Goal: Task Accomplishment & Management: Manage account settings

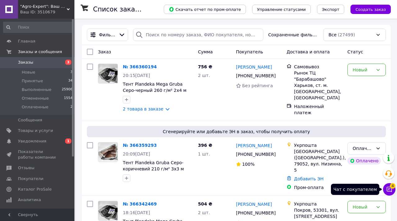
click at [391, 188] on icon at bounding box center [389, 189] width 6 height 6
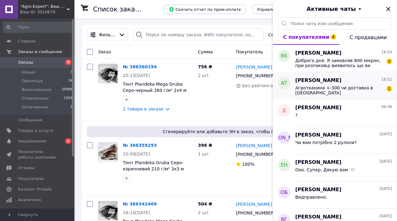
click at [354, 88] on span "Агротканина +-300 чи доставка в ратно" at bounding box center [339, 90] width 88 height 10
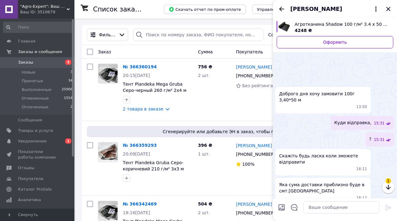
scroll to position [104, 0]
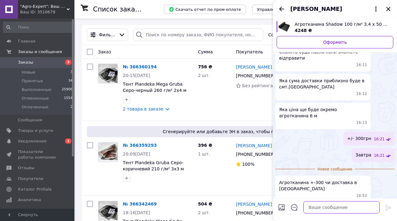
click at [316, 209] on textarea at bounding box center [342, 207] width 76 height 12
type textarea "доставка"
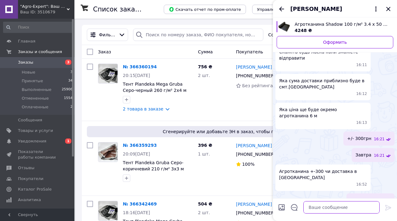
scroll to position [93, 0]
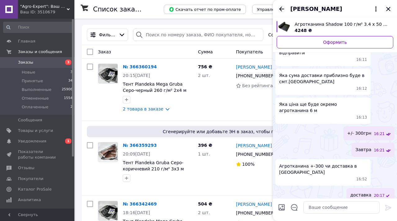
click at [281, 10] on icon "Назад" at bounding box center [281, 9] width 5 height 5
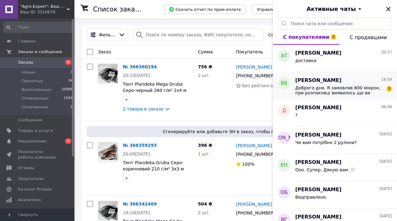
click at [326, 87] on span "Доброго дня. Я замовляв 800 мікрон, при розпаковці виявилось що ви вислали 600.…" at bounding box center [339, 90] width 88 height 10
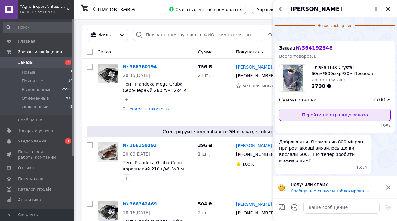
scroll to position [92, 0]
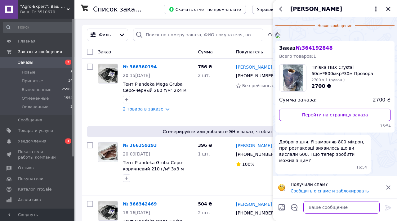
click at [338, 210] on textarea at bounding box center [342, 207] width 76 height 12
type textarea "сфотографуйте бірку"
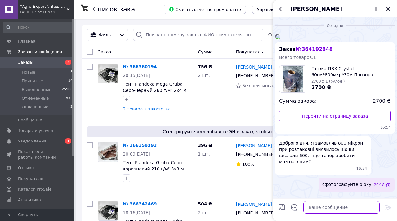
scroll to position [76, 0]
type textarea "що там написано."
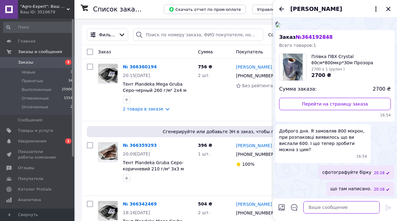
scroll to position [12, 0]
click at [281, 27] on img at bounding box center [278, 24] width 5 height 5
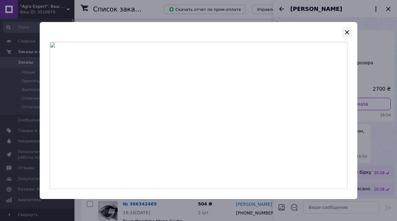
click at [346, 33] on icon "button" at bounding box center [347, 32] width 7 height 7
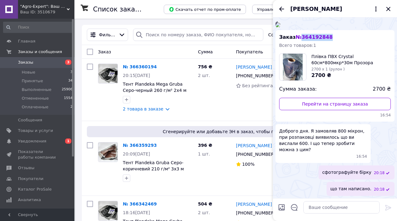
drag, startPoint x: 301, startPoint y: 124, endPoint x: 333, endPoint y: 125, distance: 32.3
click at [333, 122] on div "Заказ № 364192848 Всего товаров: 1 Плівка ПВХ Crystal 60см*800мкр*30м Прозора С…" at bounding box center [335, 76] width 119 height 92
copy span "364192848"
click at [332, 207] on textarea at bounding box center [342, 207] width 76 height 12
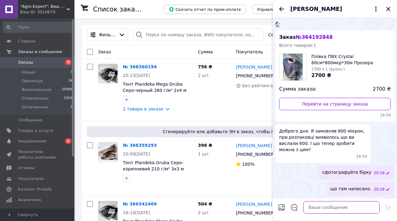
click at [339, 208] on textarea at bounding box center [342, 207] width 76 height 12
type textarea "У Нас такої позиціі нема 600мкм.60см"
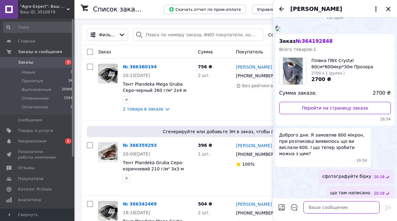
scroll to position [0, 0]
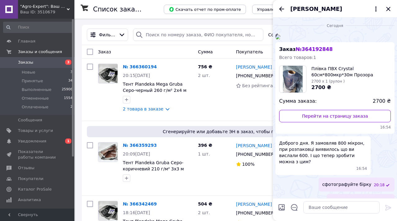
click at [281, 39] on img at bounding box center [278, 36] width 5 height 5
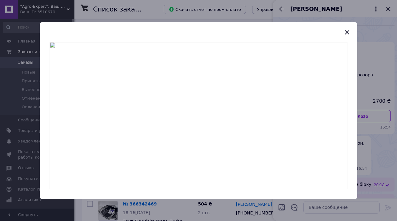
click at [174, 124] on img at bounding box center [199, 115] width 298 height 147
click at [346, 32] on icon "button" at bounding box center [347, 32] width 7 height 7
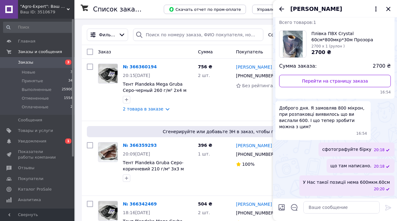
scroll to position [115, 0]
click at [342, 207] on textarea at bounding box center [342, 207] width 76 height 12
type textarea "Ы"
type textarea "ы"
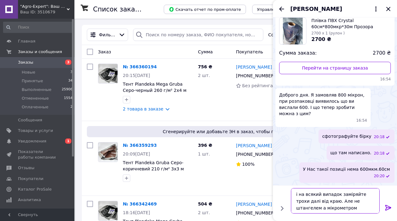
type textarea "і на всякий випадок заміряйте трохи далі від краю. Але не штангелем а мікрометр…"
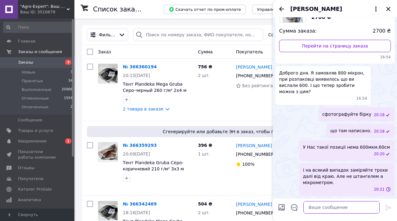
scroll to position [151, 0]
type textarea "Треба розібратися"
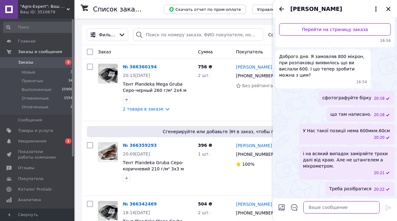
scroll to position [167, 0]
click at [390, 7] on icon "Закрыть" at bounding box center [388, 9] width 4 height 4
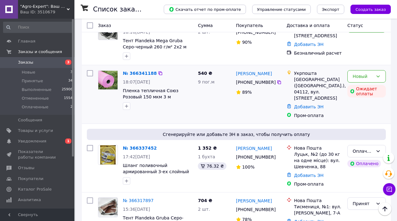
scroll to position [207, 0]
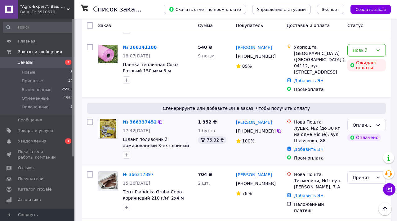
click at [146, 120] on link "№ 366337452" at bounding box center [140, 122] width 34 height 5
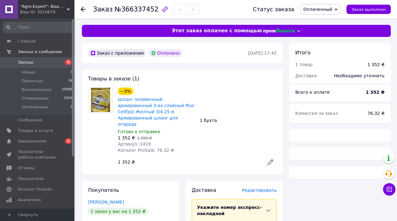
click at [148, 9] on span "№366337452" at bounding box center [137, 9] width 44 height 7
copy span "366337452"
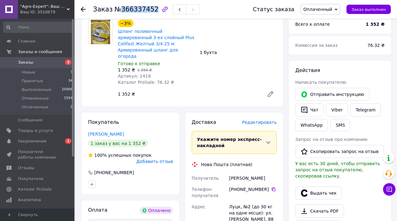
scroll to position [72, 0]
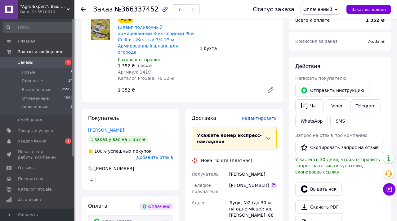
click at [273, 183] on icon at bounding box center [273, 185] width 5 height 5
click at [273, 183] on icon at bounding box center [274, 185] width 4 height 4
drag, startPoint x: 229, startPoint y: 168, endPoint x: 274, endPoint y: 168, distance: 45.3
click at [274, 169] on div "Віхоть Володимир" at bounding box center [253, 174] width 50 height 11
copy div "Віхоть Володимир"
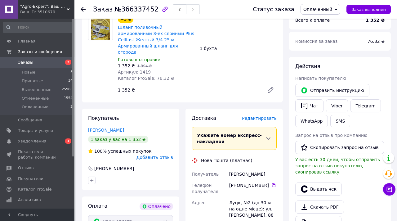
click at [325, 8] on span "Оплаченный" at bounding box center [318, 9] width 29 height 5
click at [324, 20] on li "Принят" at bounding box center [320, 21] width 39 height 9
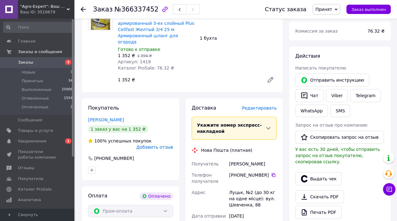
scroll to position [88, 0]
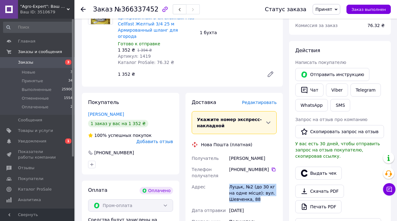
drag, startPoint x: 230, startPoint y: 180, endPoint x: 275, endPoint y: 196, distance: 47.7
click at [275, 196] on div "Луцьк, №2 (до 30 кг на одне місце): вул. Шевченка, 88" at bounding box center [253, 193] width 50 height 24
copy div "Луцьк, №2 (до 30 кг на одне місце): вул. Шевченка, 88"
click at [80, 7] on div "Заказ №366337452 Статус заказа Принят Выполнен Отменен Оплаченный Заказ выполнен" at bounding box center [235, 9] width 323 height 19
click at [82, 8] on use at bounding box center [83, 9] width 5 height 5
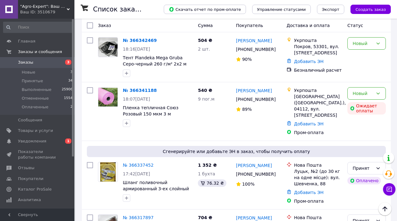
scroll to position [165, 0]
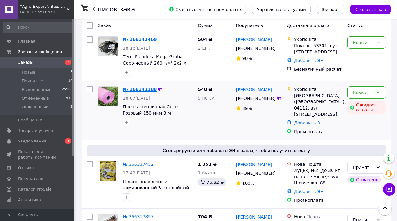
click at [144, 87] on link "№ 366341188" at bounding box center [140, 89] width 34 height 5
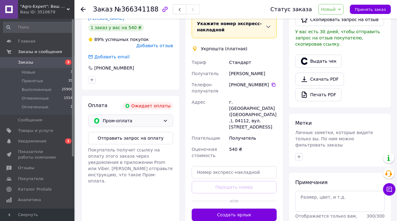
scroll to position [174, 0]
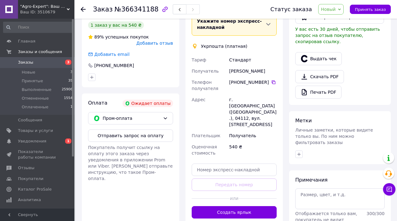
click at [137, 142] on div "Отправить запрос на оплату Покупатель получит ссылку на оплату этого заказа чер…" at bounding box center [130, 155] width 85 height 52
click at [138, 139] on button "Отправить запрос на оплату" at bounding box center [130, 135] width 85 height 12
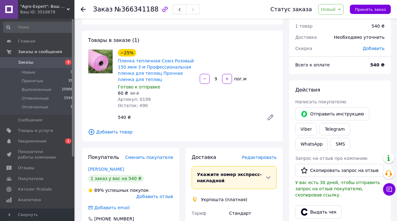
scroll to position [0, 0]
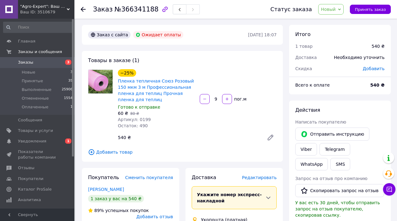
click at [134, 11] on span "№366341188" at bounding box center [137, 9] width 44 height 7
copy span "366341188"
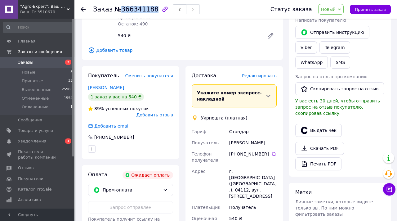
scroll to position [101, 0]
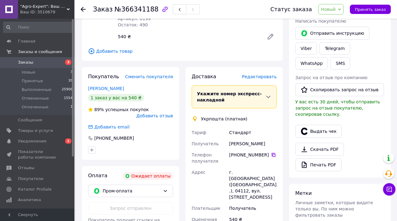
click at [272, 156] on icon at bounding box center [274, 155] width 4 height 4
drag, startPoint x: 229, startPoint y: 142, endPoint x: 271, endPoint y: 140, distance: 42.3
click at [271, 140] on div "[PERSON_NAME]" at bounding box center [253, 143] width 50 height 11
drag, startPoint x: 230, startPoint y: 143, endPoint x: 265, endPoint y: 143, distance: 35.4
click at [265, 143] on div "[PERSON_NAME]" at bounding box center [253, 143] width 50 height 11
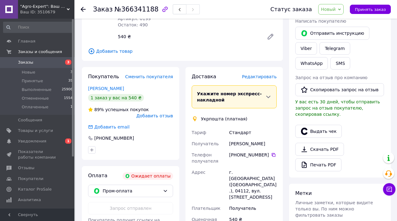
copy div "[PERSON_NAME]"
drag, startPoint x: 229, startPoint y: 172, endPoint x: 276, endPoint y: 182, distance: 48.0
click at [276, 182] on div "г. Киев (Киевская обл.), 04112, вул. Парково-Сирецька, 11" at bounding box center [253, 185] width 50 height 36
copy div "г. Киев (Киевская обл.), 04112, вул. Парково-Сирецька, 11"
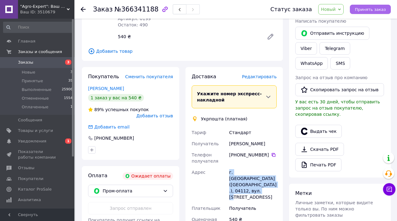
click at [363, 11] on span "Принять заказ" at bounding box center [370, 9] width 31 height 5
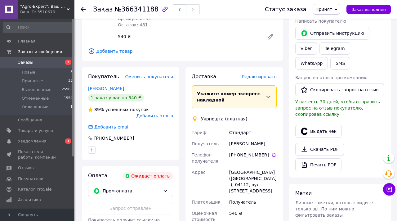
click at [83, 10] on icon at bounding box center [83, 9] width 5 height 5
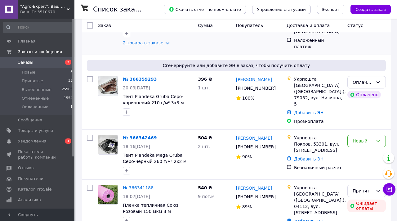
scroll to position [67, 0]
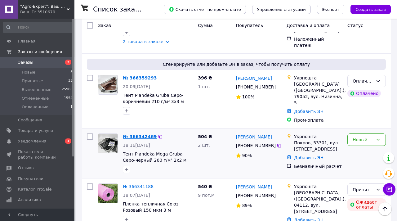
click at [138, 134] on link "№ 366342469" at bounding box center [140, 136] width 34 height 5
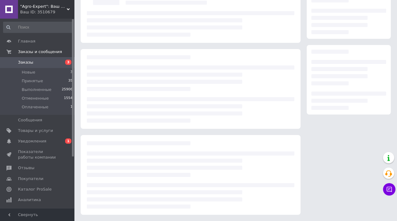
scroll to position [67, 0]
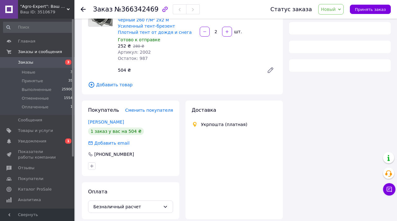
click at [143, 9] on span "№366342469" at bounding box center [137, 9] width 44 height 7
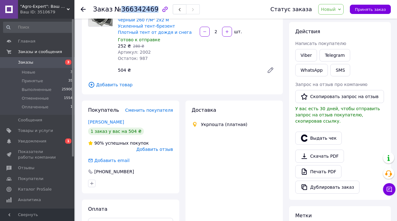
click at [143, 9] on span "№366342469" at bounding box center [137, 9] width 44 height 7
copy span "366342469"
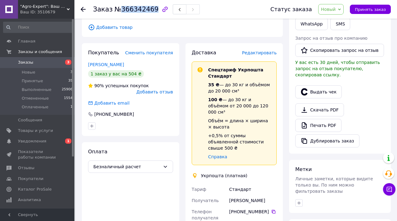
scroll to position [127, 0]
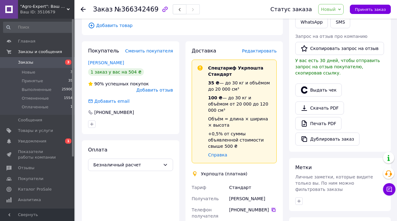
click at [273, 207] on icon at bounding box center [273, 209] width 5 height 5
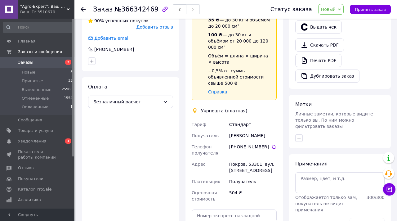
scroll to position [192, 0]
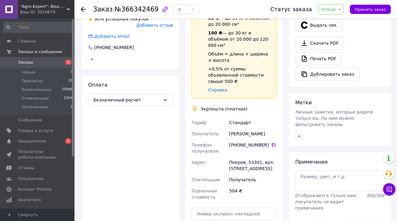
drag, startPoint x: 229, startPoint y: 121, endPoint x: 277, endPoint y: 125, distance: 48.6
click at [277, 128] on div "[PERSON_NAME]" at bounding box center [253, 133] width 50 height 11
copy div "[PERSON_NAME]"
drag, startPoint x: 230, startPoint y: 150, endPoint x: 256, endPoint y: 153, distance: 26.6
click at [256, 157] on div "Покров, 53301, вул. [STREET_ADDRESS]" at bounding box center [253, 165] width 50 height 17
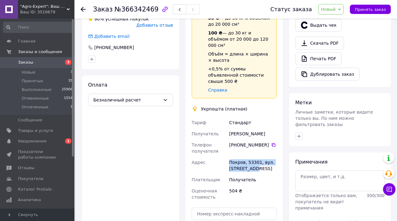
copy div "Покров, 53301, вул. [STREET_ADDRESS]"
click at [368, 10] on span "Принять заказ" at bounding box center [370, 9] width 31 height 5
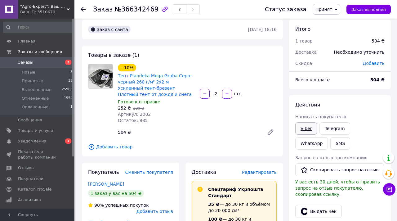
scroll to position [0, 0]
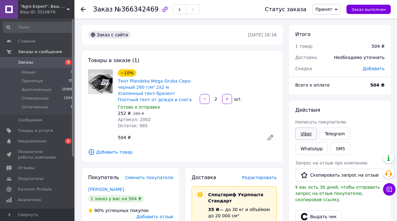
click at [308, 129] on link "Viber" at bounding box center [306, 134] width 22 height 12
click at [307, 134] on link "Viber" at bounding box center [306, 134] width 22 height 12
click at [83, 9] on use at bounding box center [83, 9] width 5 height 5
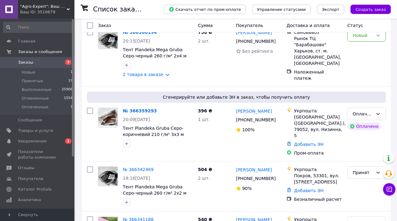
scroll to position [34, 0]
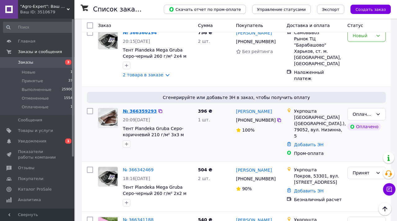
click at [149, 109] on link "№ 366359293" at bounding box center [140, 111] width 34 height 5
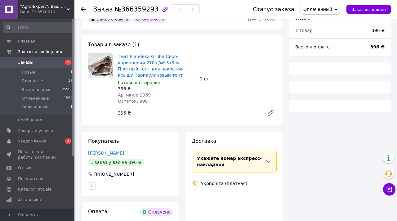
click at [150, 9] on span "№366359293" at bounding box center [137, 9] width 44 height 7
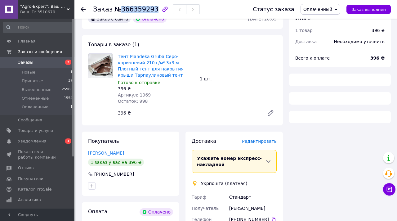
click at [150, 9] on span "№366359293" at bounding box center [137, 9] width 44 height 7
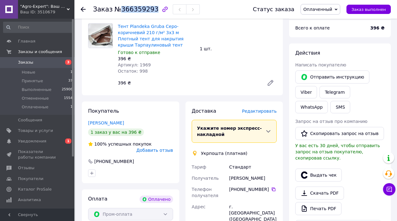
scroll to position [65, 0]
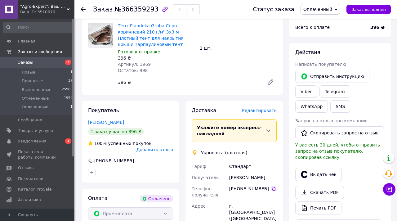
click at [272, 187] on icon at bounding box center [274, 189] width 4 height 4
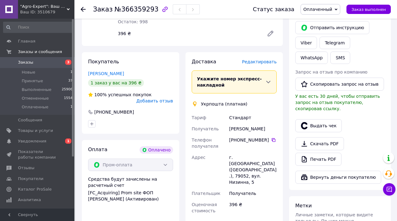
scroll to position [114, 0]
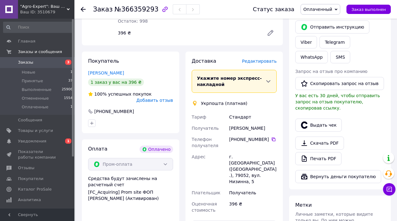
drag, startPoint x: 229, startPoint y: 127, endPoint x: 278, endPoint y: 127, distance: 48.7
click at [278, 127] on div "[PERSON_NAME]" at bounding box center [253, 128] width 50 height 11
drag, startPoint x: 229, startPoint y: 156, endPoint x: 259, endPoint y: 169, distance: 32.0
click at [259, 169] on div "г. Львов (Львовская обл.), 79052, вул. Низинна, 5" at bounding box center [253, 169] width 50 height 36
click at [334, 11] on span "Оплаченный" at bounding box center [321, 9] width 40 height 11
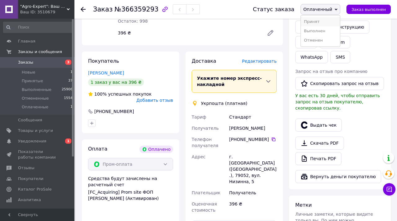
click at [333, 25] on li "Принят" at bounding box center [320, 21] width 39 height 9
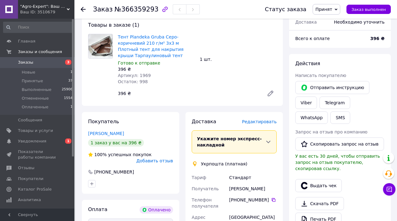
scroll to position [0, 0]
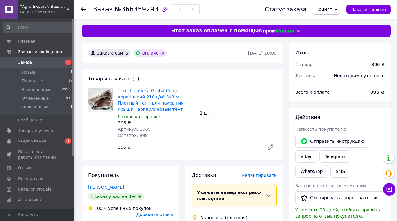
click at [82, 8] on use at bounding box center [83, 9] width 5 height 5
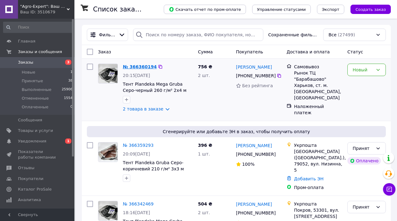
click at [145, 67] on link "№ 366360194" at bounding box center [140, 66] width 34 height 5
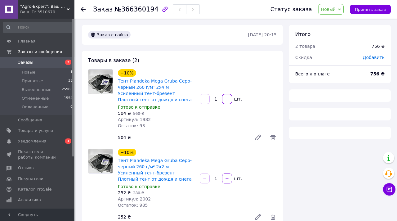
click at [134, 11] on span "№366360194" at bounding box center [137, 9] width 44 height 7
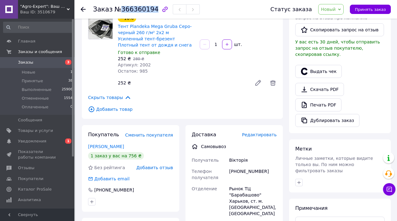
scroll to position [137, 0]
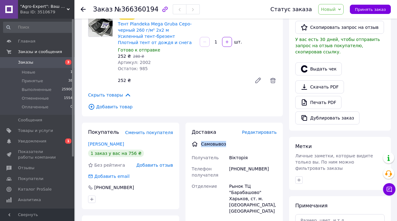
drag, startPoint x: 193, startPoint y: 144, endPoint x: 228, endPoint y: 146, distance: 34.2
click at [228, 146] on div "Самовывоз" at bounding box center [234, 144] width 88 height 6
drag, startPoint x: 232, startPoint y: 169, endPoint x: 271, endPoint y: 167, distance: 39.1
click at [271, 167] on div "+380672887133" at bounding box center [253, 171] width 50 height 17
drag, startPoint x: 231, startPoint y: 186, endPoint x: 267, endPoint y: 199, distance: 38.3
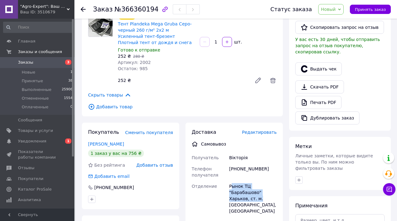
click at [267, 199] on div "Рынок ТЦ "Барабашово" Харьков, ст. м. Барабашова, [GEOGRAPHIC_DATA]" at bounding box center [253, 199] width 50 height 36
drag, startPoint x: 230, startPoint y: 157, endPoint x: 267, endPoint y: 160, distance: 37.6
click at [267, 160] on div "Вікторія" at bounding box center [253, 157] width 50 height 11
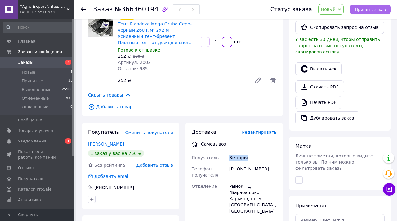
click at [366, 5] on button "Принять заказ" at bounding box center [370, 9] width 41 height 9
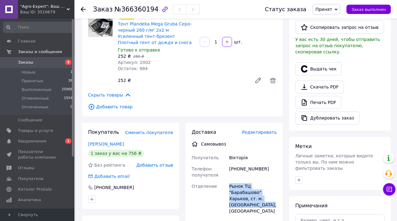
drag, startPoint x: 229, startPoint y: 186, endPoint x: 274, endPoint y: 205, distance: 48.4
click at [274, 205] on div "Рынок ТЦ "Барабашово" Харьков, ст. м. Барабашова, [GEOGRAPHIC_DATA]" at bounding box center [253, 199] width 50 height 36
click at [83, 8] on icon at bounding box center [83, 9] width 5 height 5
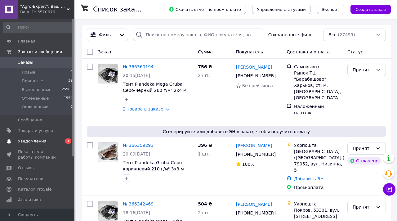
click at [52, 141] on span "Уведомления" at bounding box center [37, 141] width 39 height 6
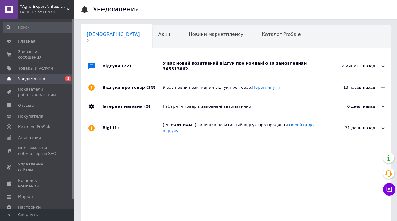
scroll to position [0, 3]
click at [185, 65] on div "У вас новий позитивний відгук про компанію за замовленням 365813862." at bounding box center [243, 66] width 160 height 11
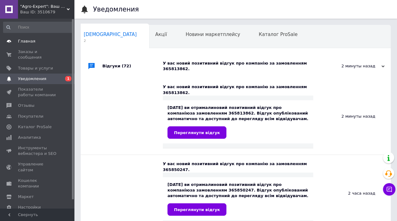
click at [23, 43] on span "Главная" at bounding box center [26, 41] width 17 height 6
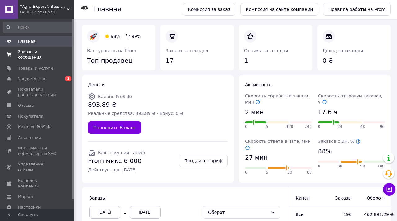
click at [42, 55] on span "Заказы и сообщения" at bounding box center [37, 54] width 39 height 11
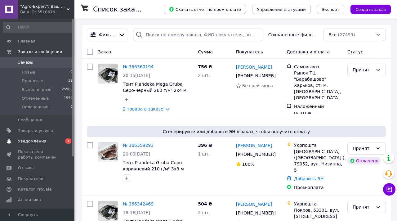
click at [53, 144] on link "Уведомления 0 1" at bounding box center [38, 141] width 76 height 11
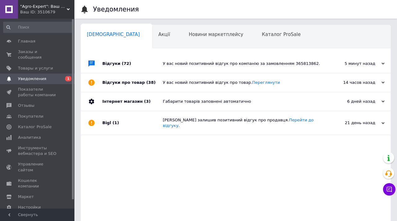
scroll to position [0, 3]
click at [192, 61] on div "У вас новий позитивний відгук про компанію за замовленням 365813862." at bounding box center [243, 64] width 160 height 6
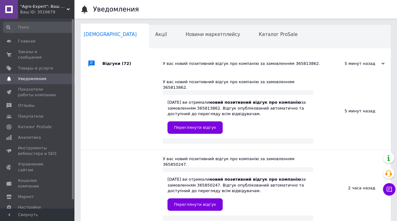
click at [192, 61] on div "У вас новий позитивний відгук про компанію за замовленням 365813862." at bounding box center [243, 64] width 160 height 6
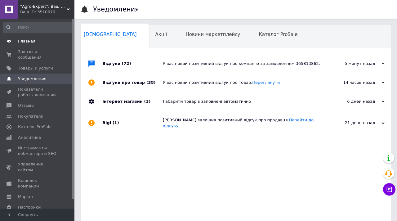
click at [25, 41] on span "Главная" at bounding box center [26, 41] width 17 height 6
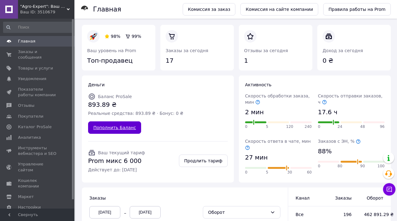
click at [141, 121] on link "Пополнить Баланс" at bounding box center [114, 127] width 53 height 12
click at [35, 53] on span "Заказы и сообщения" at bounding box center [37, 54] width 39 height 11
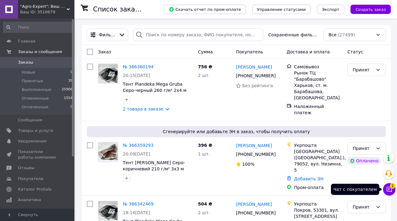
click at [392, 189] on icon at bounding box center [389, 189] width 6 height 6
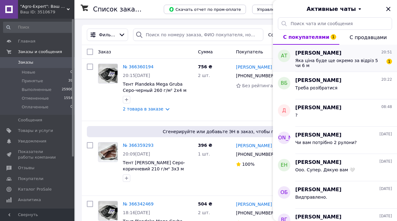
click at [355, 63] on span "Яка ціна буде ще окремо за відріз 5 чи 6 м" at bounding box center [339, 63] width 88 height 10
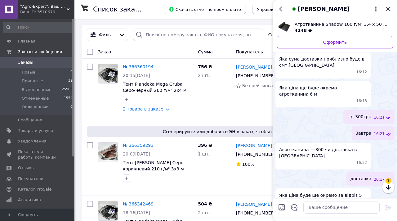
scroll to position [134, 0]
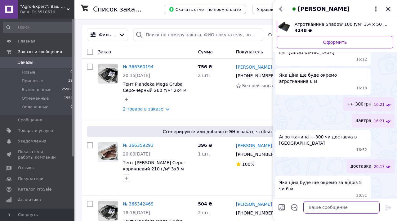
click at [337, 209] on textarea at bounding box center [342, 207] width 76 height 12
click at [331, 209] on textarea at bounding box center [342, 207] width 76 height 12
type textarea "y"
type textarea "на залишку є пару кусків. 4 та 5 м"
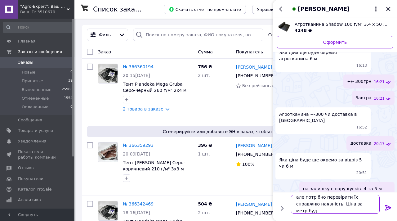
scroll to position [1, 0]
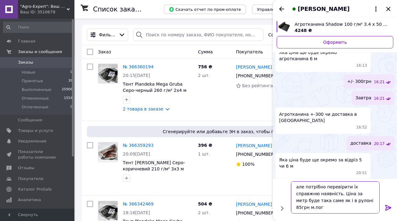
type textarea "але потрібно перевірити їх справжню наявність. Ціна за метр буде така саме як і…"
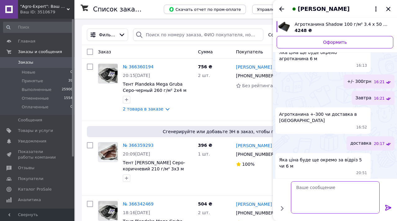
scroll to position [180, 0]
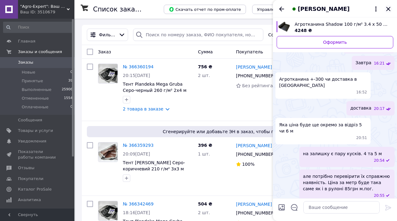
click at [389, 9] on icon "Закрыть" at bounding box center [388, 8] width 7 height 7
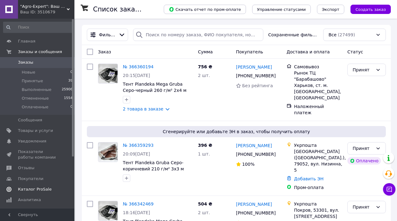
click at [38, 190] on span "Каталог ProSale" at bounding box center [35, 190] width 34 height 6
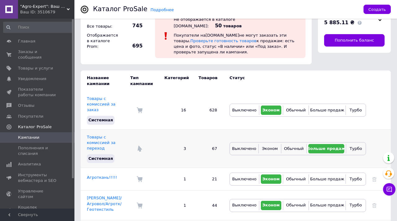
scroll to position [24, 0]
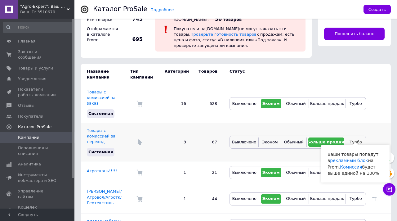
click at [356, 140] on span "Турбо" at bounding box center [356, 142] width 12 height 5
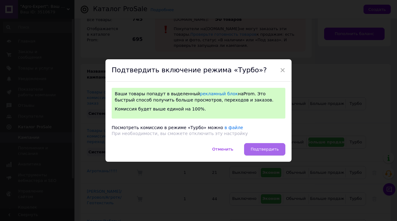
click at [262, 147] on span "Подтвердить" at bounding box center [265, 149] width 28 height 5
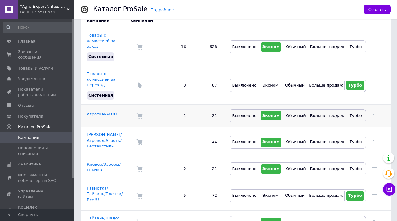
scroll to position [82, 0]
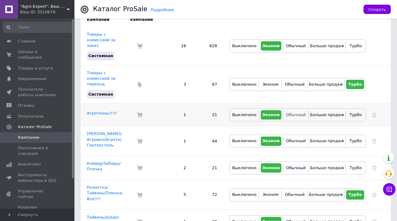
click at [292, 112] on span "Обычный" at bounding box center [296, 114] width 20 height 5
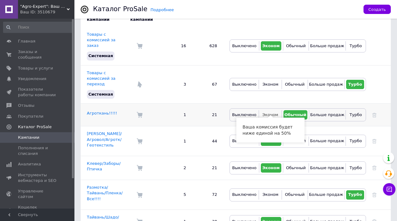
click at [272, 112] on span "Эконом" at bounding box center [271, 114] width 16 height 5
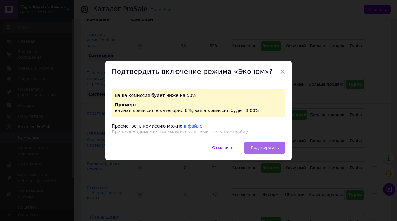
click at [273, 149] on span "Подтвердить" at bounding box center [265, 147] width 28 height 5
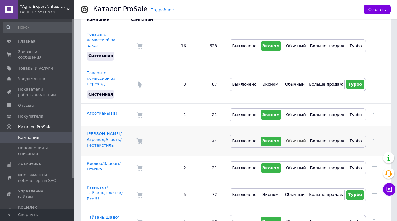
click at [297, 138] on span "Обычный" at bounding box center [296, 140] width 20 height 5
click at [293, 112] on span "Обычный" at bounding box center [296, 114] width 20 height 5
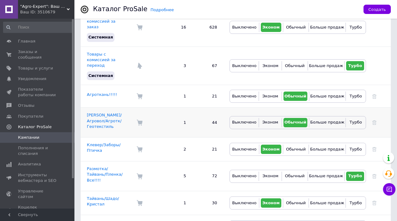
scroll to position [101, 0]
click at [301, 147] on span "Обычный" at bounding box center [296, 149] width 20 height 5
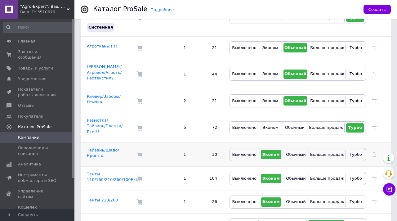
scroll to position [150, 0]
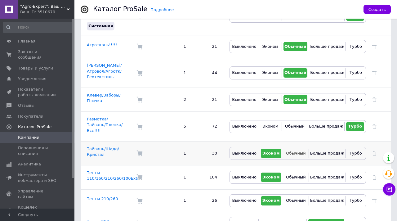
click at [297, 151] on span "Обычный" at bounding box center [296, 153] width 20 height 5
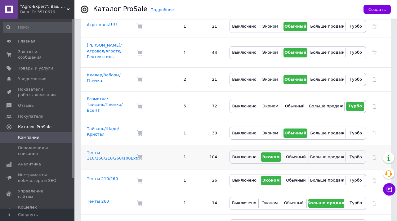
scroll to position [171, 0]
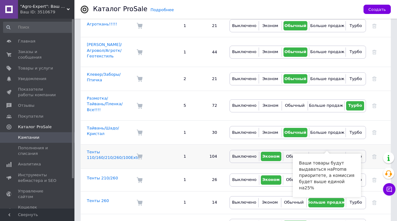
click at [325, 154] on span "Больше продаж" at bounding box center [327, 156] width 34 height 5
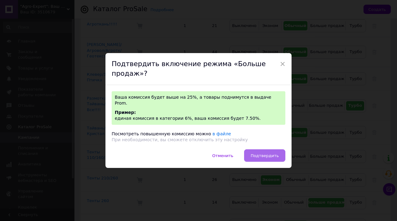
click at [271, 151] on button "Подтвердить" at bounding box center [264, 155] width 41 height 12
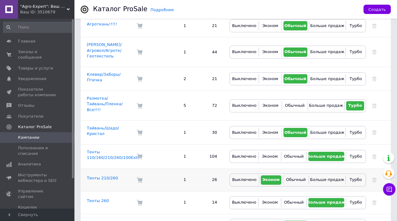
scroll to position [181, 0]
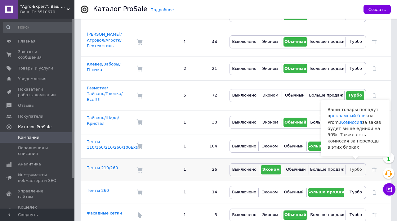
click at [358, 167] on span "Турбо" at bounding box center [356, 169] width 12 height 5
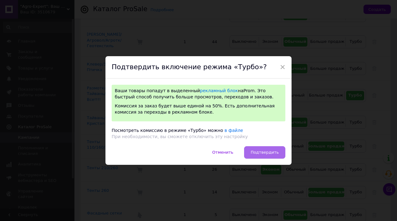
click at [274, 154] on span "Подтвердить" at bounding box center [265, 152] width 28 height 5
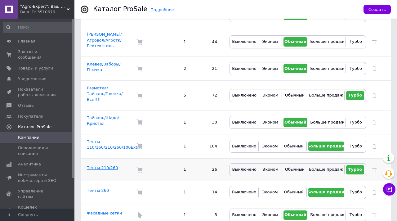
click at [108, 165] on link "Тенты 210/260" at bounding box center [102, 167] width 31 height 5
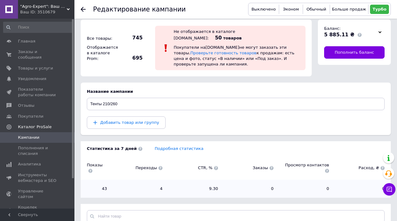
scroll to position [68, 0]
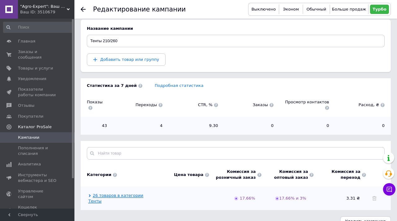
click at [137, 193] on link "26 товаров в категории Тенты" at bounding box center [115, 198] width 55 height 11
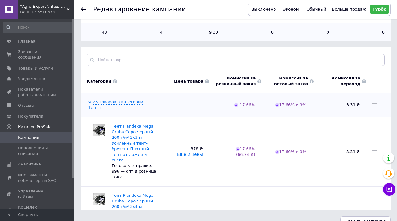
scroll to position [587, 0]
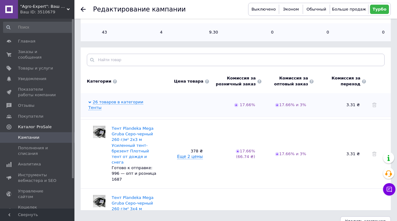
click at [105, 100] on div "26 товаров в категории Тенты 17.66% 17.66% и 3% 3.31 ₴" at bounding box center [236, 105] width 310 height 24
click at [105, 100] on link "26 товаров в категории Тенты" at bounding box center [115, 105] width 55 height 11
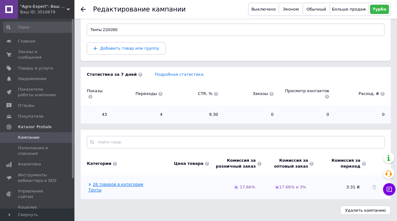
scroll to position [69, 0]
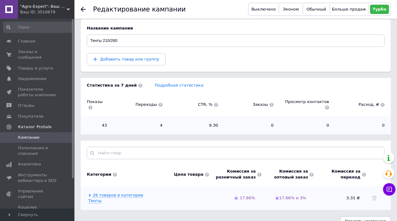
click at [85, 11] on icon at bounding box center [83, 9] width 5 height 5
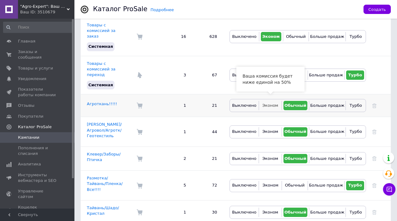
scroll to position [181, 0]
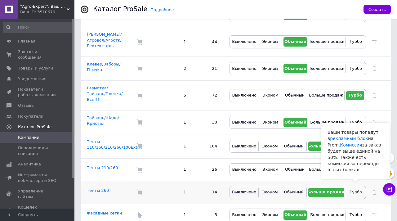
click at [356, 190] on span "Турбо" at bounding box center [356, 192] width 12 height 5
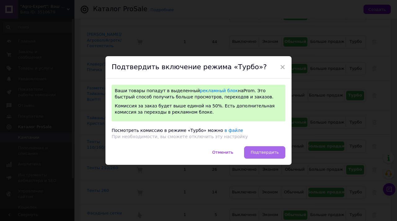
click at [266, 151] on span "Подтвердить" at bounding box center [265, 152] width 28 height 5
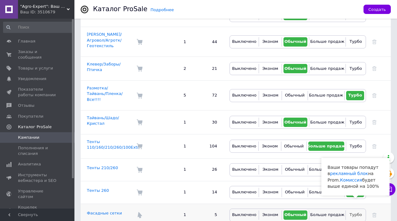
click at [356, 212] on span "Турбо" at bounding box center [356, 214] width 12 height 5
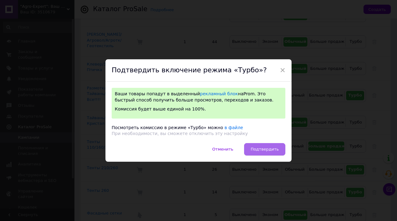
click at [271, 154] on button "Подтвердить" at bounding box center [264, 149] width 41 height 12
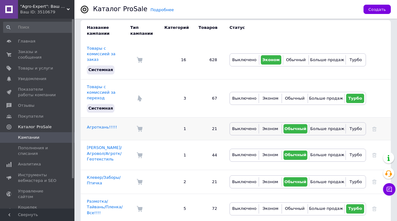
scroll to position [0, 0]
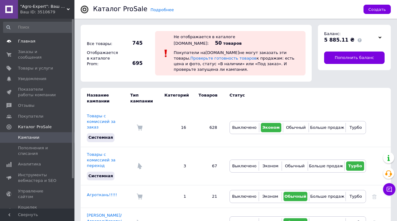
click at [30, 40] on span "Главная" at bounding box center [26, 41] width 17 height 6
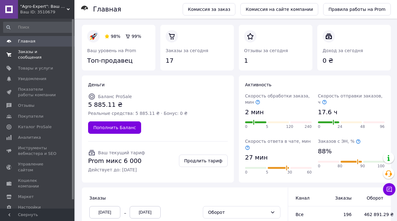
click at [30, 54] on span "Заказы и сообщения" at bounding box center [37, 54] width 39 height 11
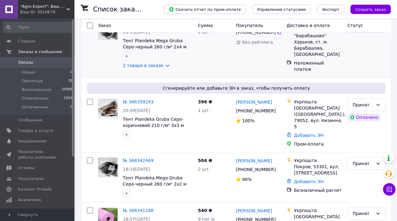
scroll to position [45, 0]
